Goal: Find specific page/section: Find specific page/section

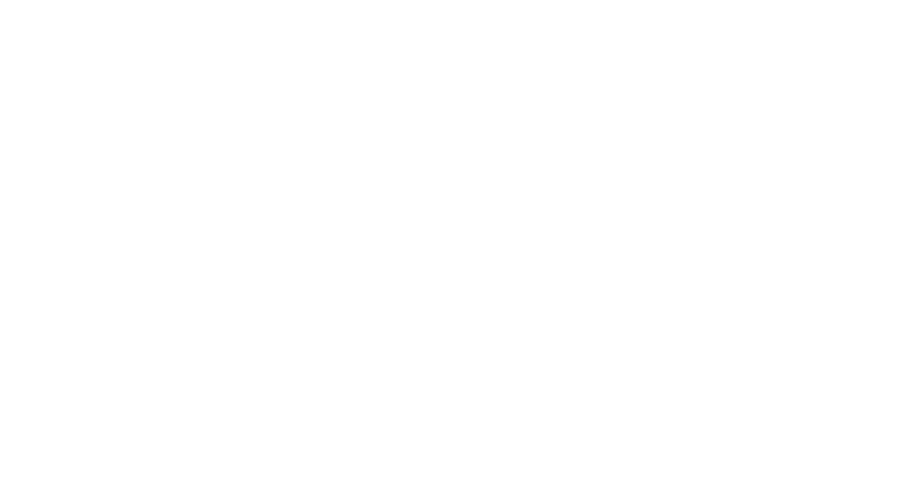
select select "*"
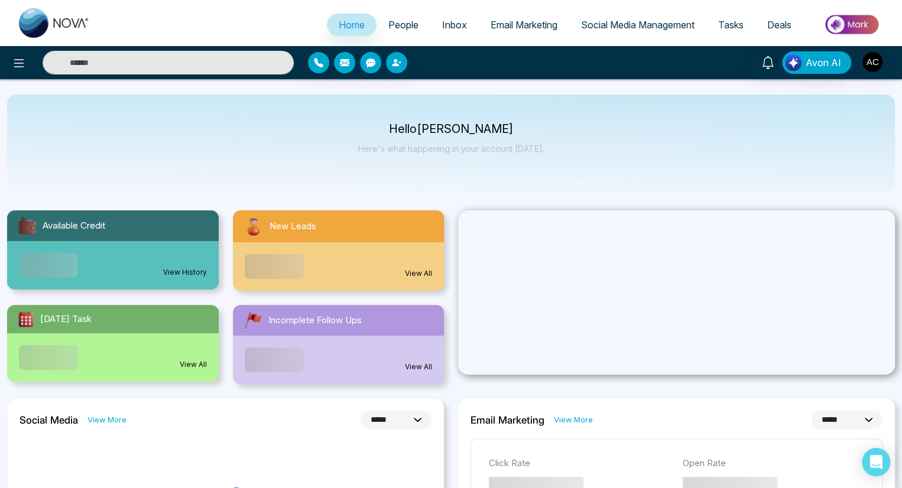
click at [395, 25] on span "People" at bounding box center [403, 25] width 30 height 12
